Goal: Task Accomplishment & Management: Manage account settings

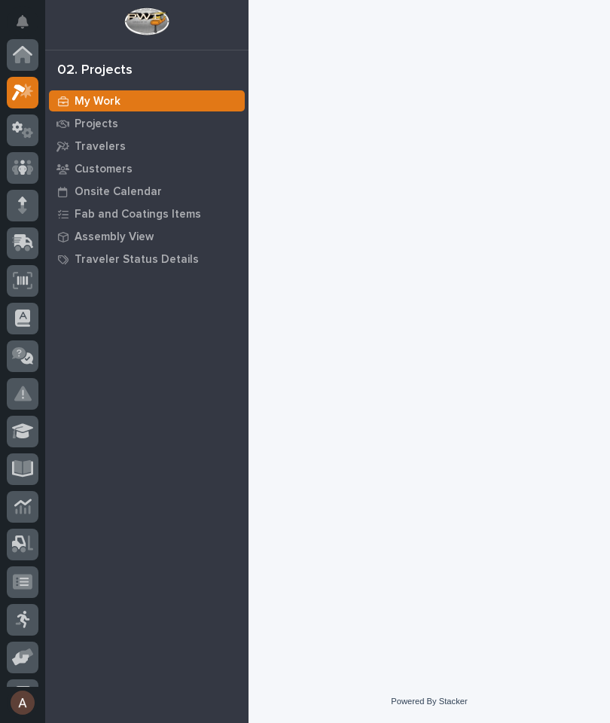
scroll to position [38, 0]
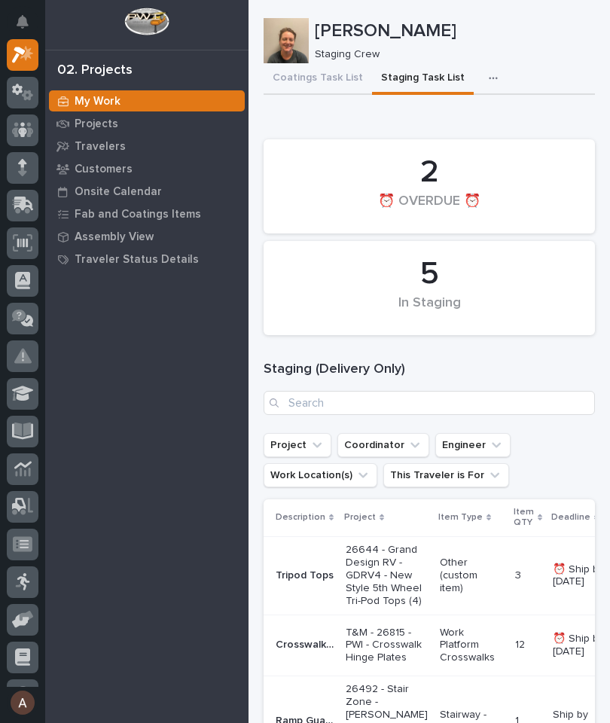
click at [14, 218] on div at bounding box center [23, 206] width 32 height 32
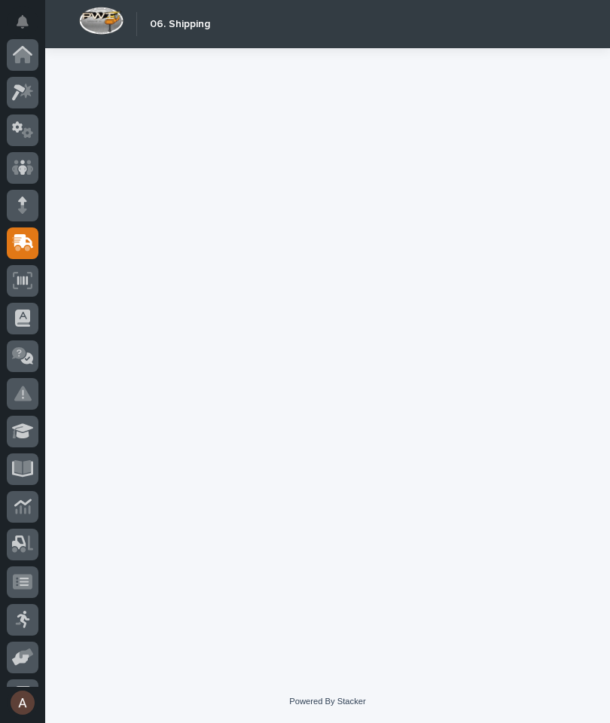
scroll to position [143, 0]
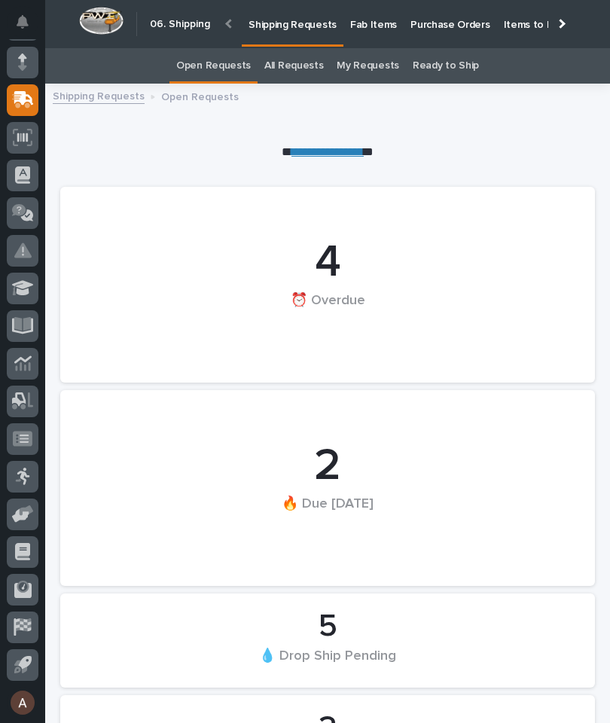
click at [368, 23] on p "Fab Items" at bounding box center [373, 16] width 47 height 32
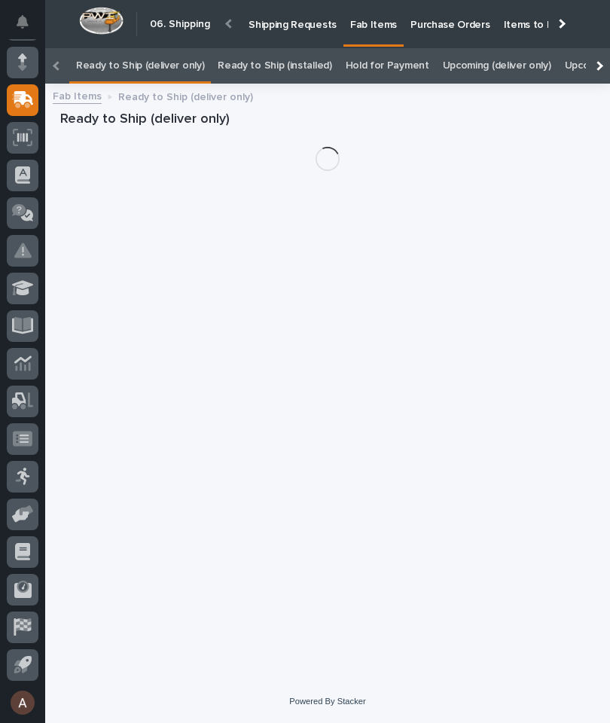
click at [599, 48] on div at bounding box center [598, 65] width 24 height 35
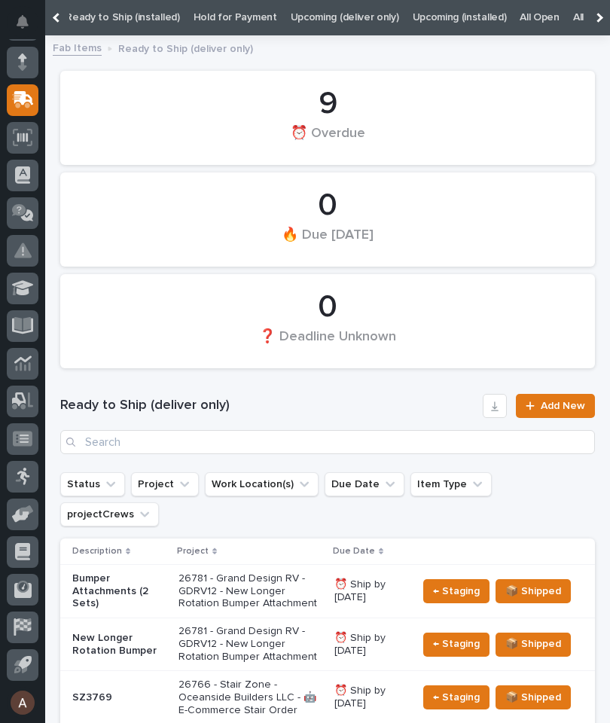
click at [573, 22] on link "All" at bounding box center [578, 17] width 11 height 35
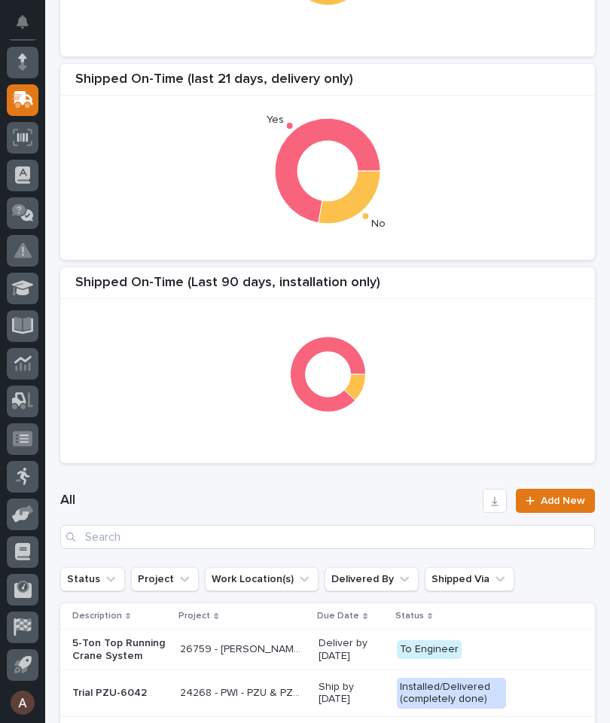
scroll to position [258, 0]
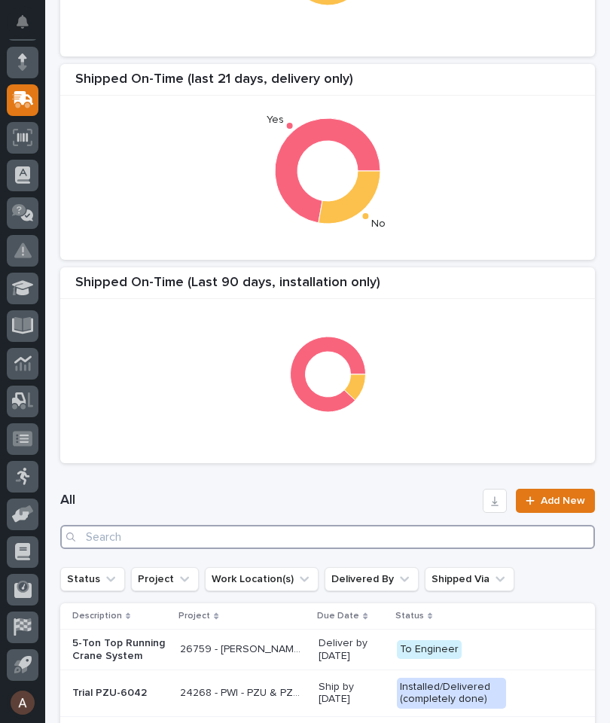
click at [333, 538] on input "Search" at bounding box center [327, 537] width 535 height 24
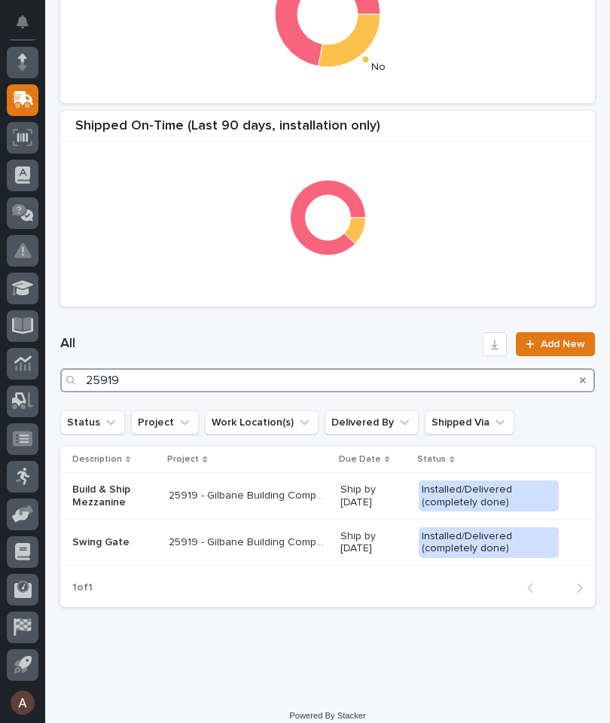
scroll to position [410, 0]
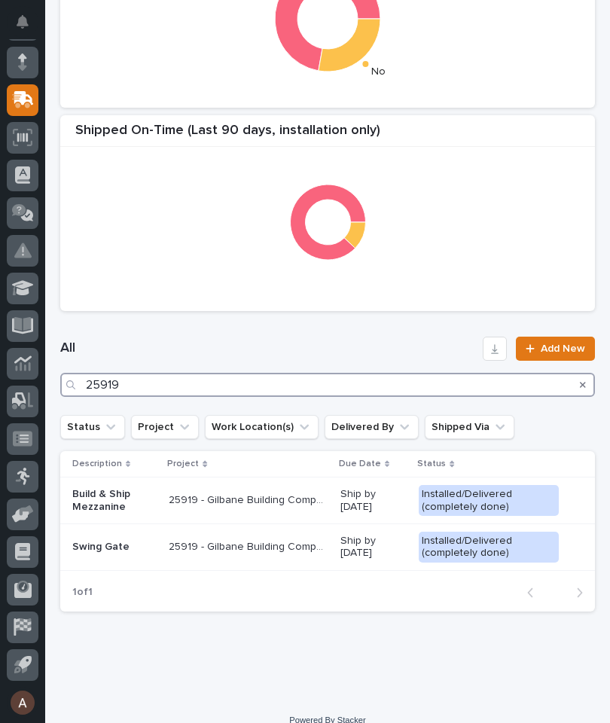
type input "25919"
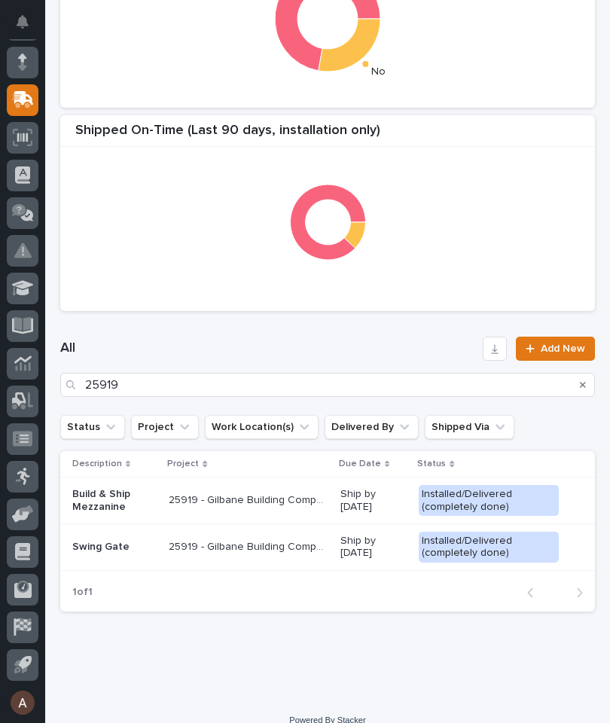
click at [386, 325] on div "All 25919 Add New" at bounding box center [327, 367] width 535 height 96
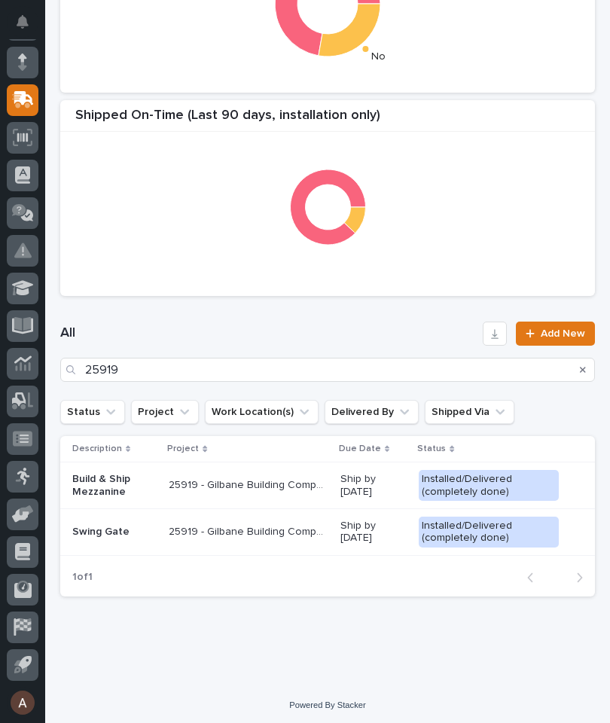
click at [109, 489] on p "Build & Ship Mezzanine" at bounding box center [114, 486] width 84 height 26
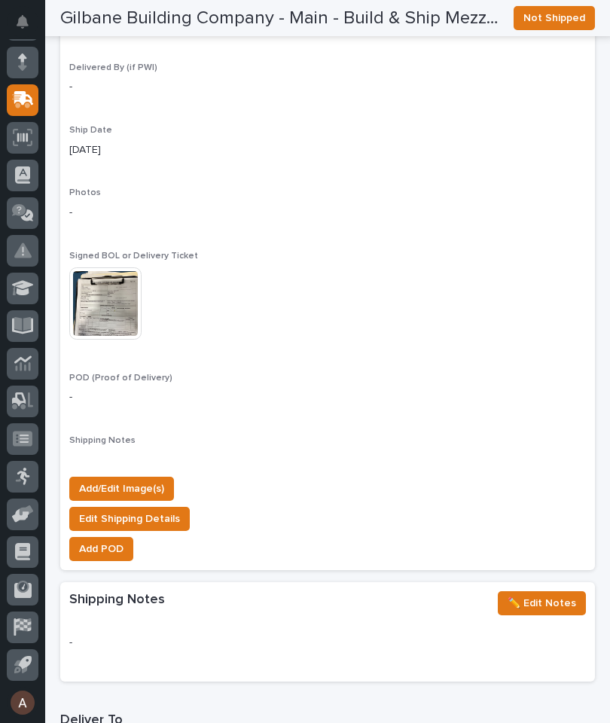
click at [143, 480] on span "Add/Edit Image(s)" at bounding box center [121, 489] width 85 height 18
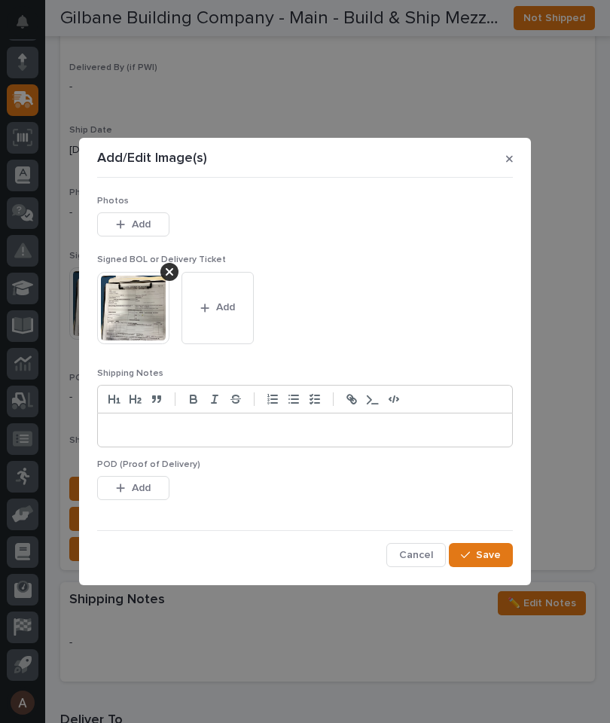
click at [154, 222] on button "Add" at bounding box center [133, 224] width 72 height 24
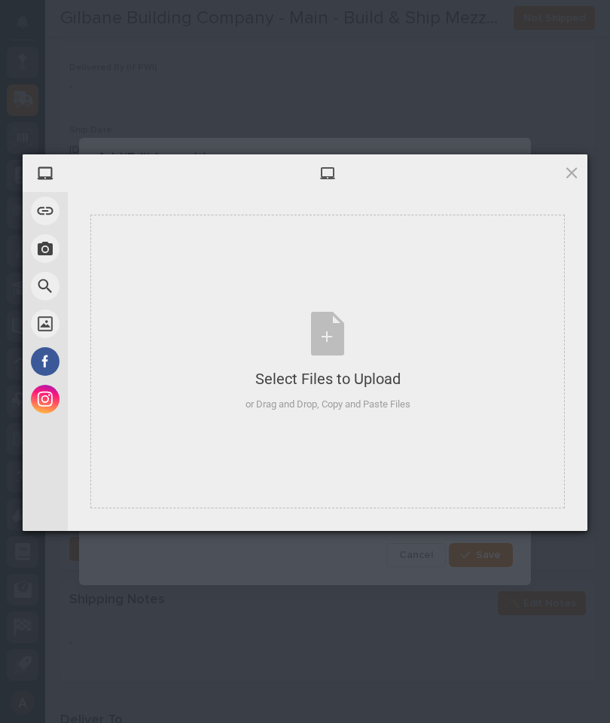
click at [435, 276] on div "Select Files to Upload or Drag and Drop, Copy and Paste Files" at bounding box center [327, 362] width 474 height 294
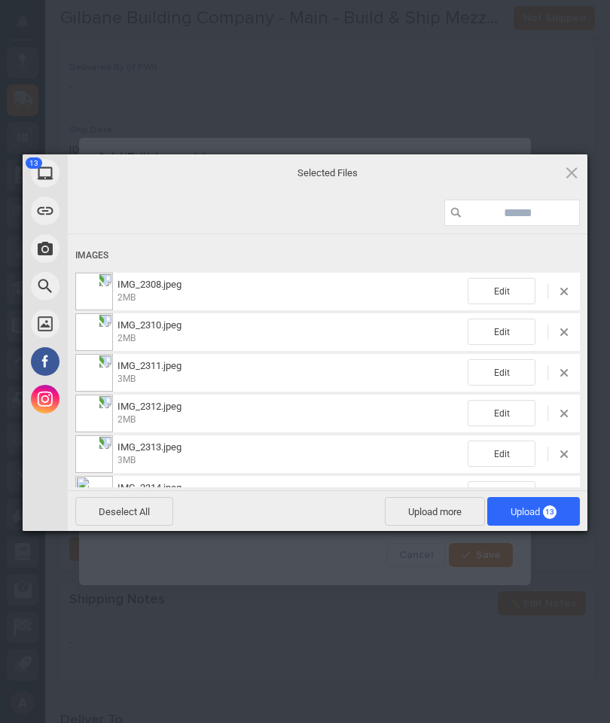
click at [547, 505] on span "13" at bounding box center [550, 512] width 14 height 14
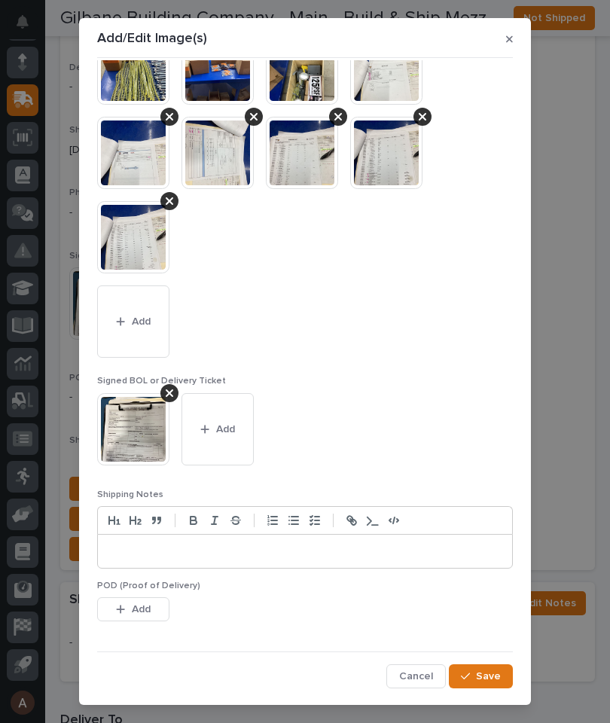
scroll to position [145, 0]
click at [488, 670] on span "Save" at bounding box center [488, 676] width 25 height 14
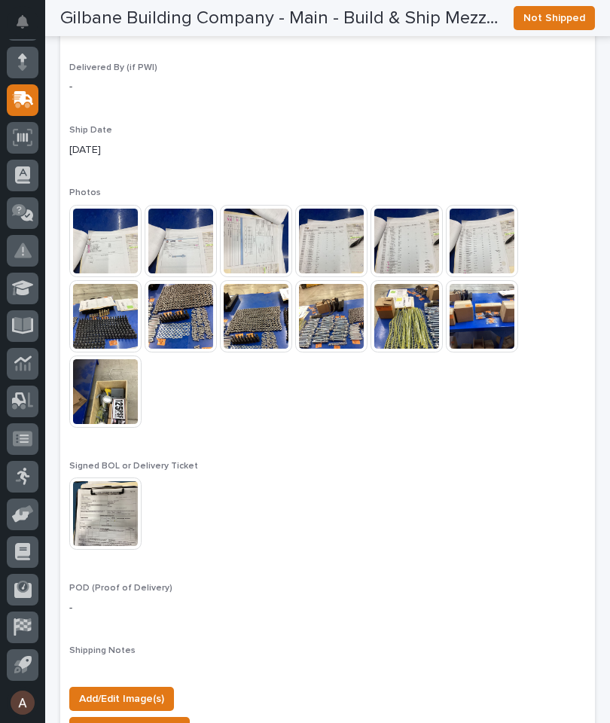
click at [27, 102] on icon at bounding box center [23, 99] width 22 height 17
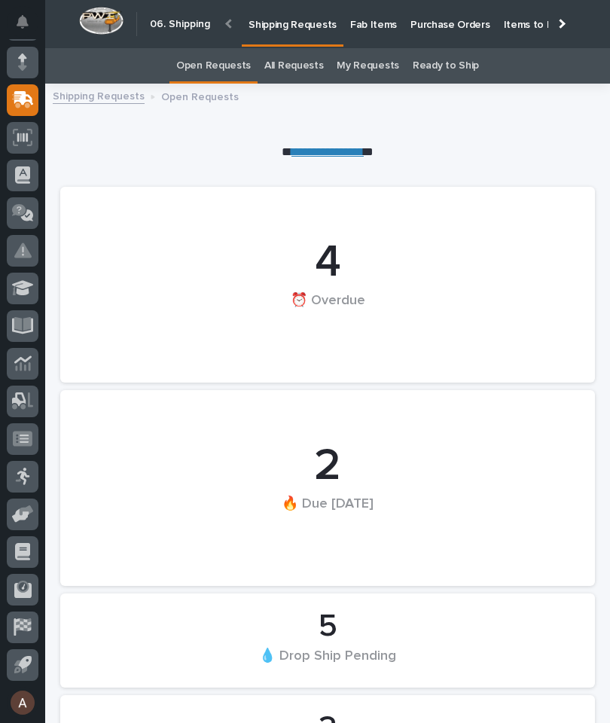
click at [566, 27] on div at bounding box center [560, 23] width 24 height 47
click at [397, 26] on p "Fab Items" at bounding box center [373, 16] width 47 height 32
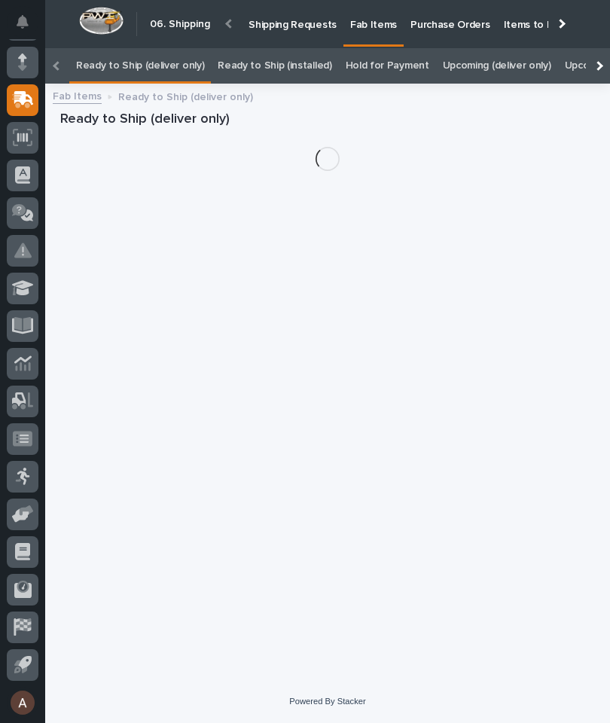
scroll to position [0, -190]
click at [605, 48] on div at bounding box center [598, 65] width 24 height 35
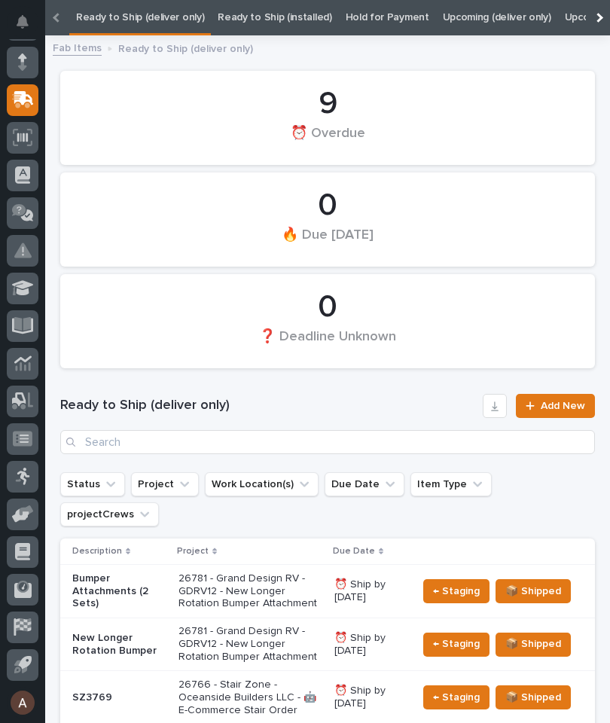
scroll to position [0, 152]
click at [573, 17] on link "All" at bounding box center [578, 17] width 11 height 35
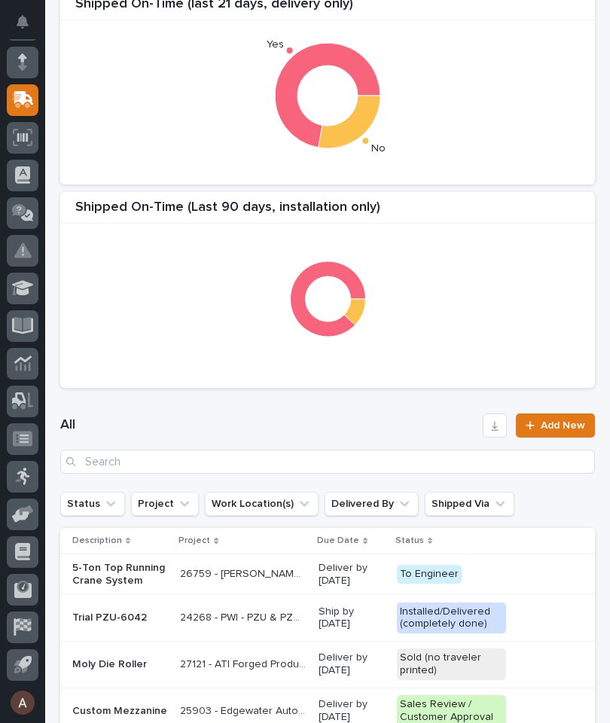
scroll to position [375, 0]
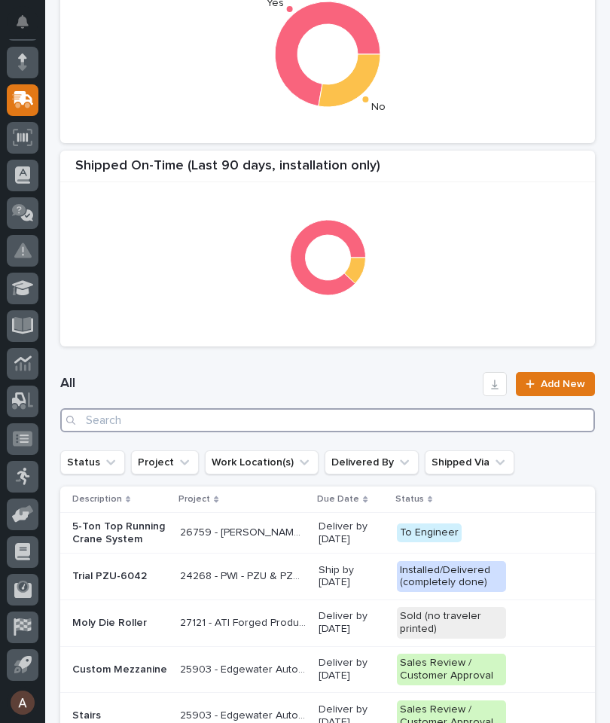
click at [352, 422] on input "Search" at bounding box center [327, 420] width 535 height 24
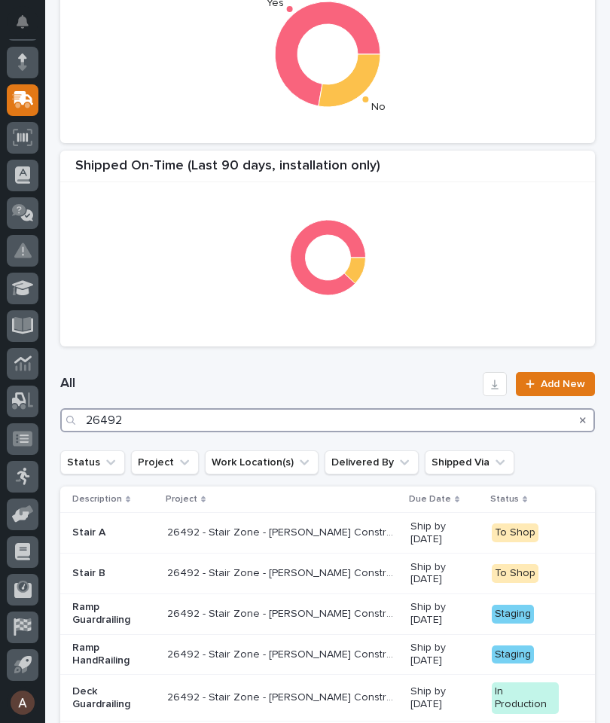
type input "26492"
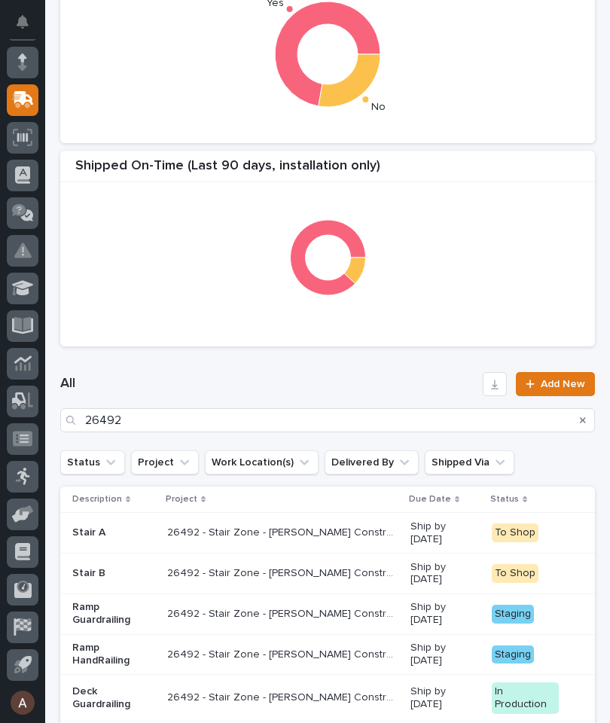
click at [278, 380] on h1 "All" at bounding box center [268, 384] width 416 height 18
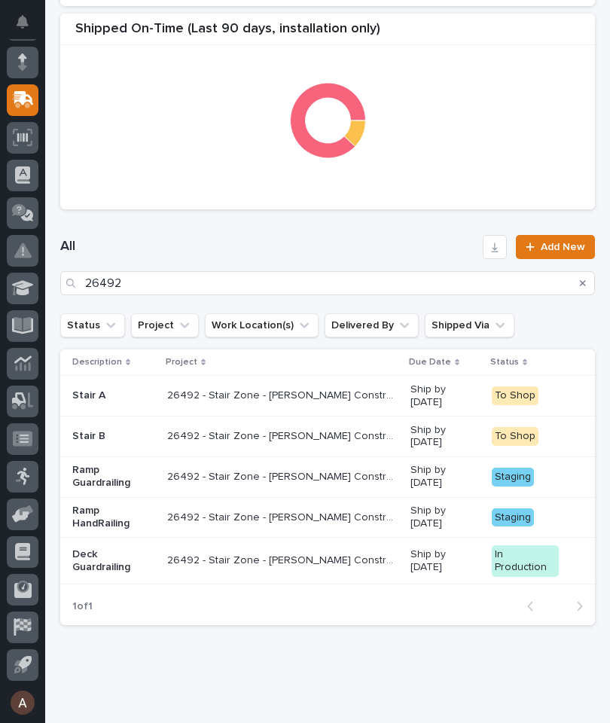
scroll to position [514, 0]
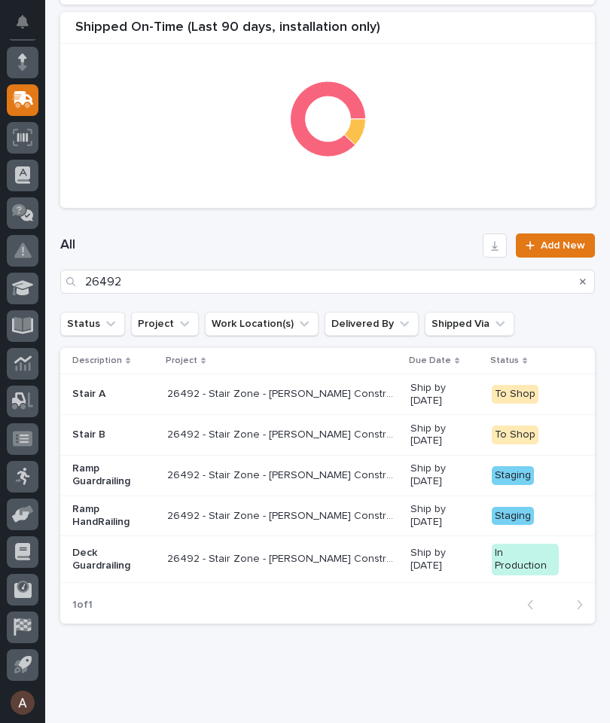
click at [102, 505] on p "Ramp HandRailing" at bounding box center [113, 516] width 83 height 26
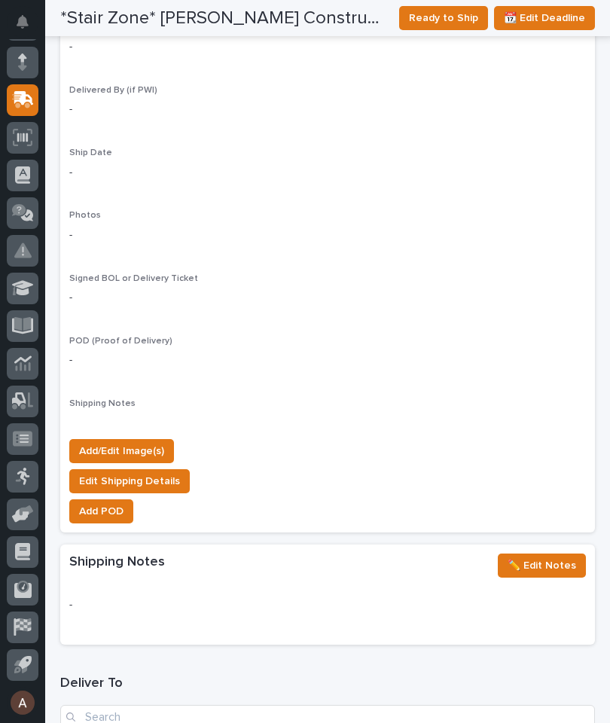
scroll to position [1364, 0]
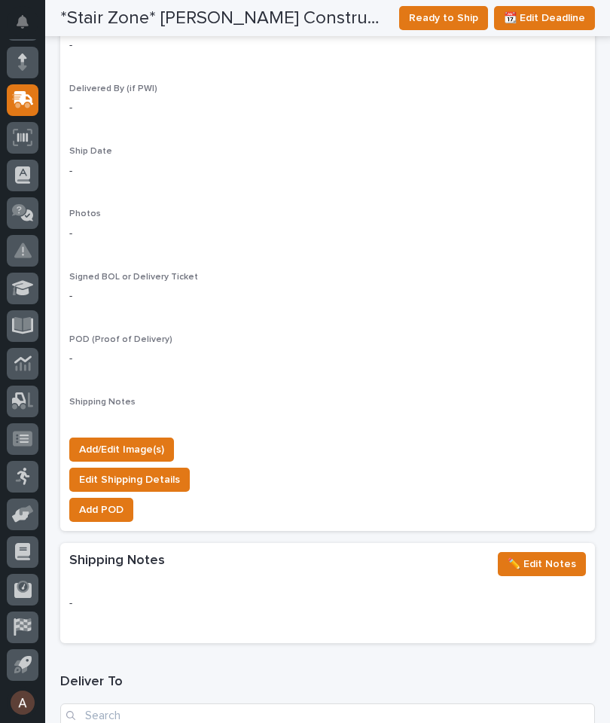
click at [157, 440] on span "Add/Edit Image(s)" at bounding box center [121, 449] width 85 height 18
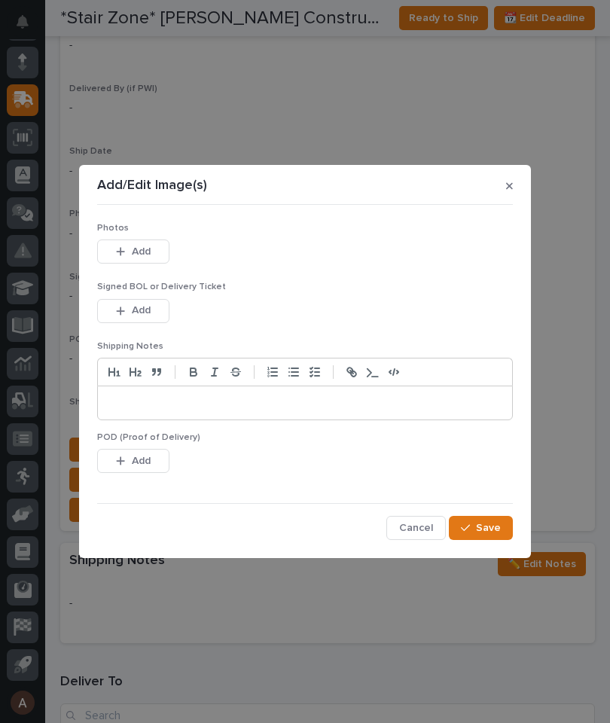
click at [136, 260] on button "Add" at bounding box center [133, 251] width 72 height 24
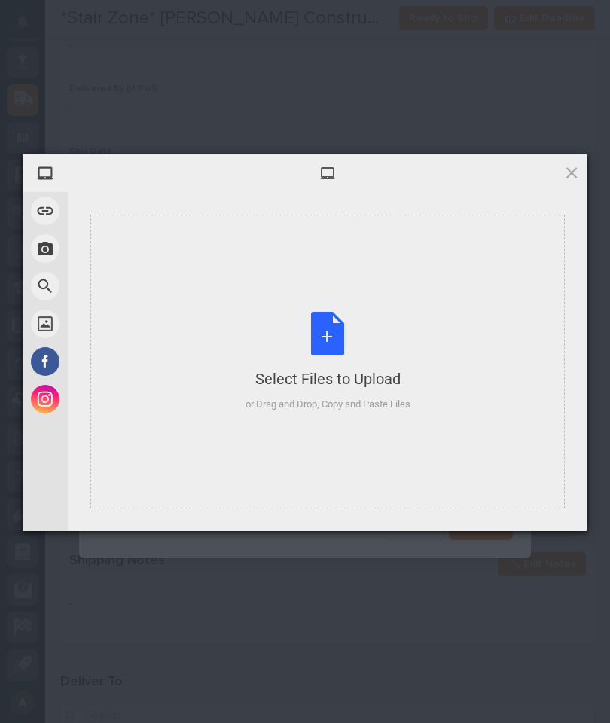
click at [438, 323] on div "Select Files to Upload or Drag and Drop, Copy and Paste Files" at bounding box center [327, 362] width 474 height 294
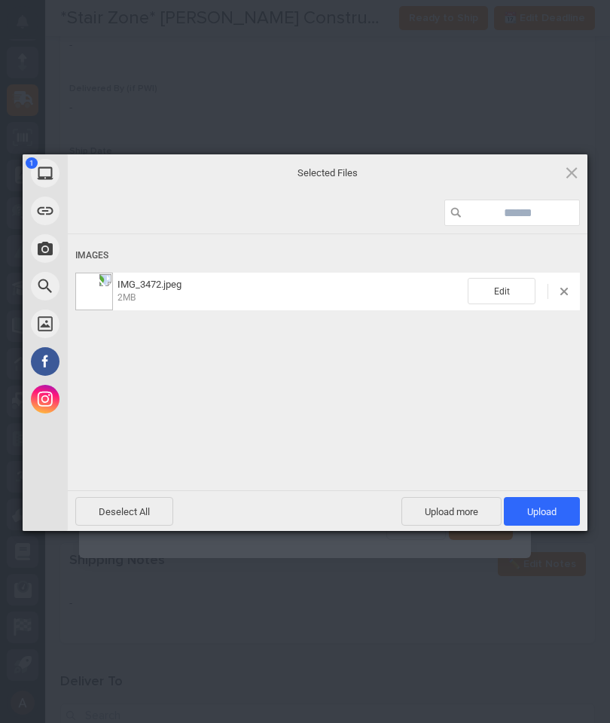
click at [566, 519] on span "Upload 1" at bounding box center [542, 511] width 76 height 29
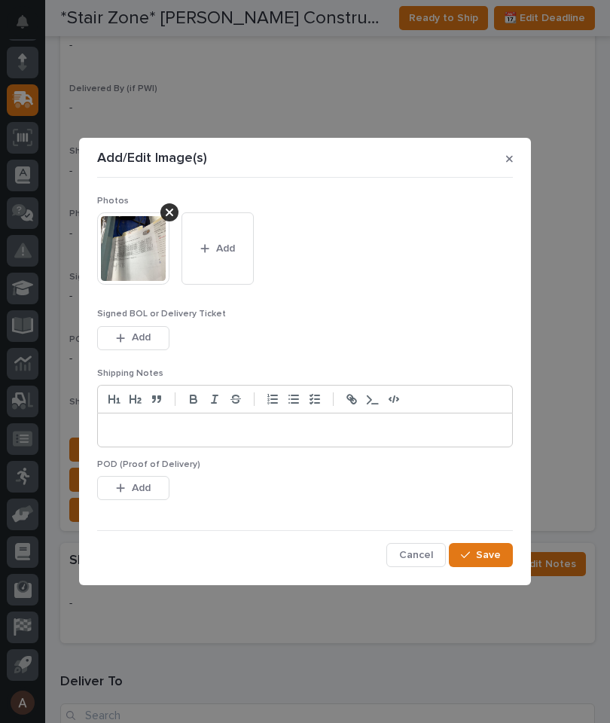
click at [522, 555] on section "Add/Edit Image(s) Photos This file cannot be opened Download File Add Signed BO…" at bounding box center [305, 361] width 452 height 447
click at [484, 544] on button "Save" at bounding box center [481, 555] width 64 height 24
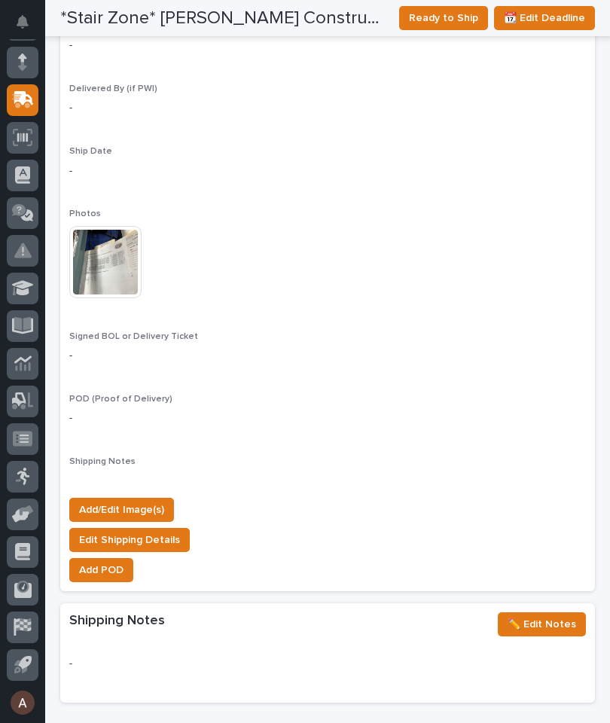
click at [440, 11] on span "Ready to Ship" at bounding box center [443, 18] width 69 height 18
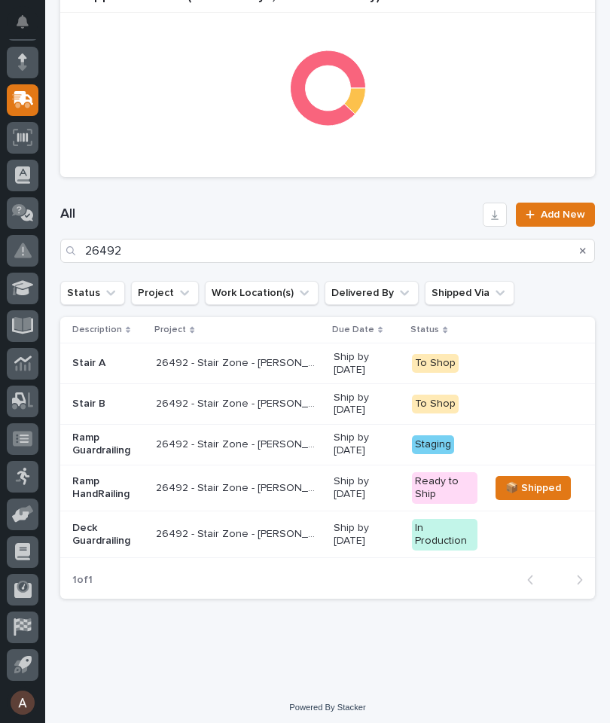
scroll to position [544, 0]
click at [89, 450] on p "Ramp Guardrailing" at bounding box center [108, 445] width 72 height 26
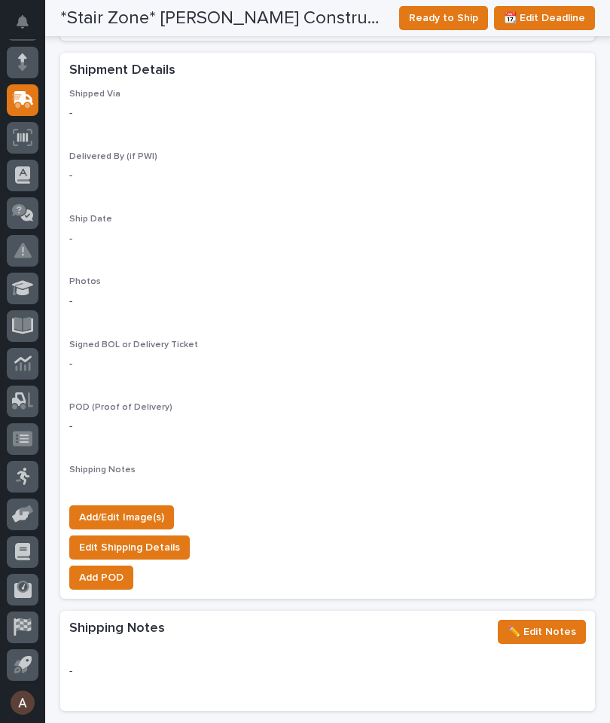
scroll to position [1296, 0]
click at [153, 508] on span "Add/Edit Image(s)" at bounding box center [121, 517] width 85 height 18
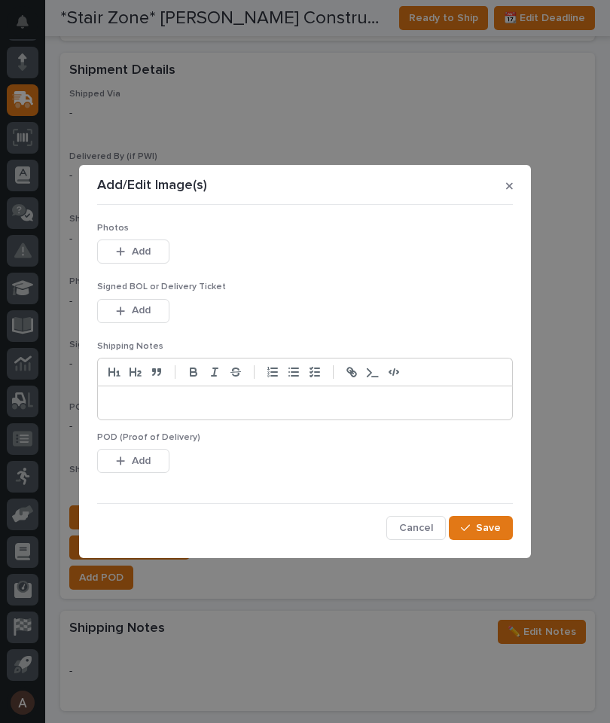
click at [142, 256] on span "Add" at bounding box center [141, 252] width 19 height 14
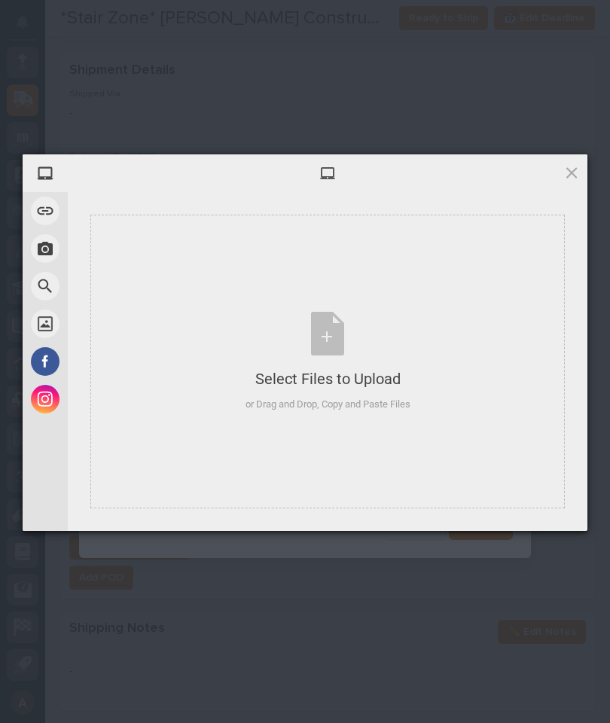
click at [477, 316] on div "Select Files to Upload or Drag and Drop, Copy and Paste Files" at bounding box center [327, 362] width 474 height 294
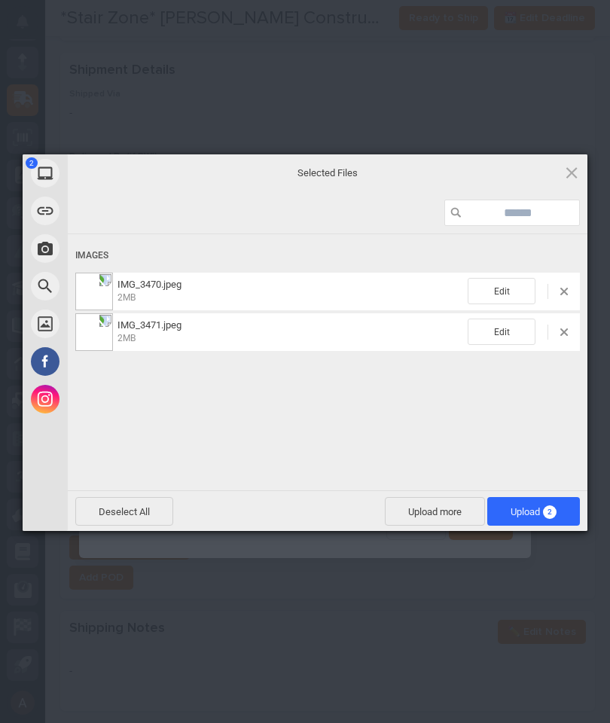
click at [559, 514] on span "Upload 2" at bounding box center [533, 511] width 93 height 29
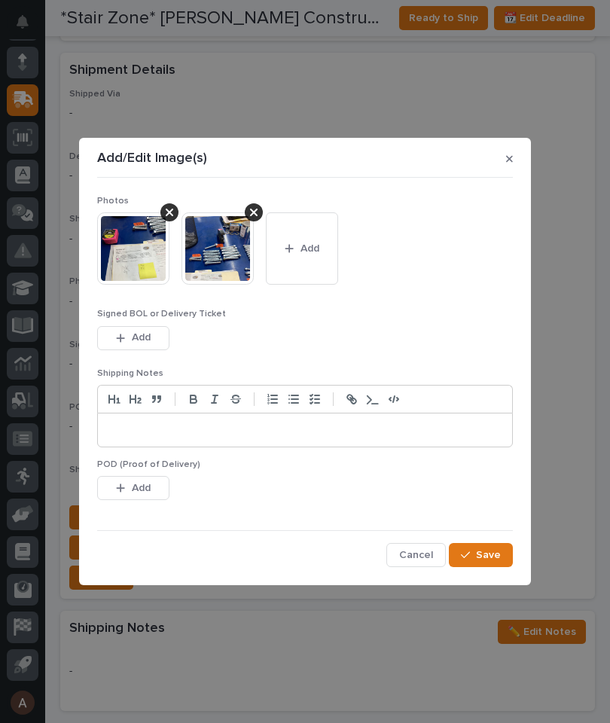
click at [494, 564] on button "Save" at bounding box center [481, 555] width 64 height 24
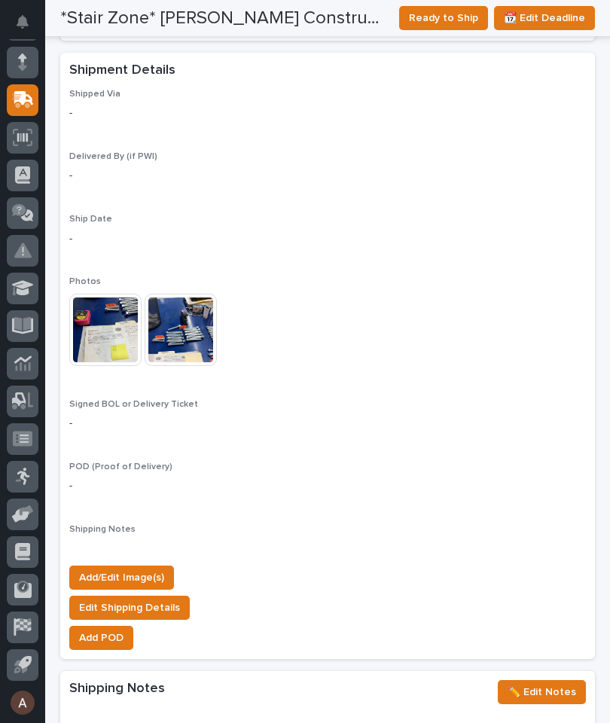
click at [146, 568] on span "Add/Edit Image(s)" at bounding box center [121, 577] width 85 height 18
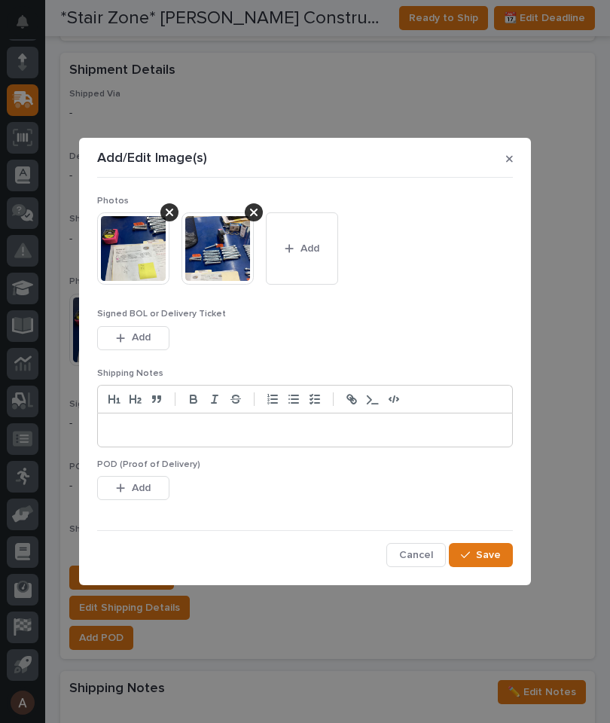
click at [309, 242] on span "Add" at bounding box center [309, 249] width 19 height 14
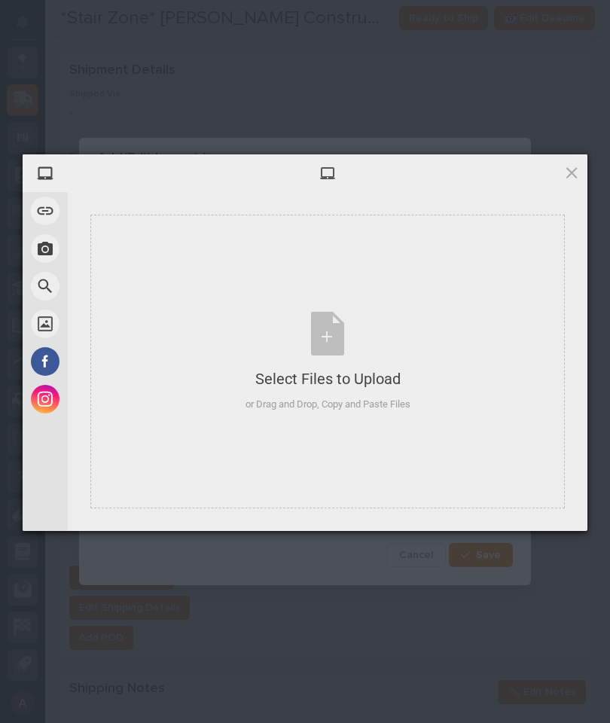
click at [443, 318] on div "Select Files to Upload or Drag and Drop, Copy and Paste Files" at bounding box center [327, 362] width 474 height 294
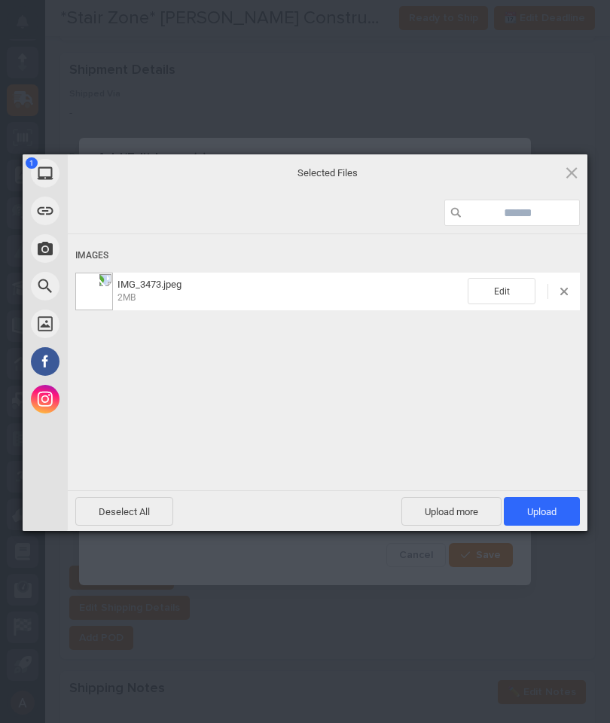
click at [569, 511] on span "Upload 1" at bounding box center [542, 511] width 76 height 29
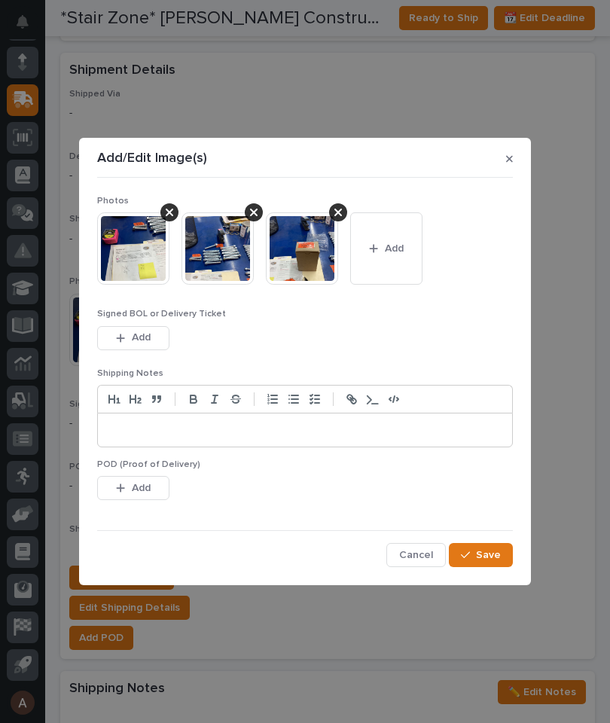
click at [495, 553] on span "Save" at bounding box center [488, 555] width 25 height 14
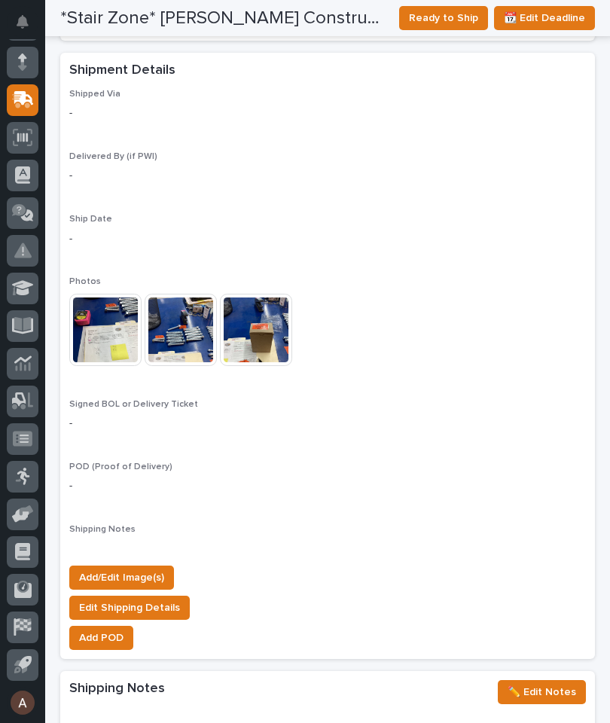
click at [447, 17] on span "Ready to Ship" at bounding box center [443, 18] width 69 height 18
